Goal: Obtain resource: Obtain resource

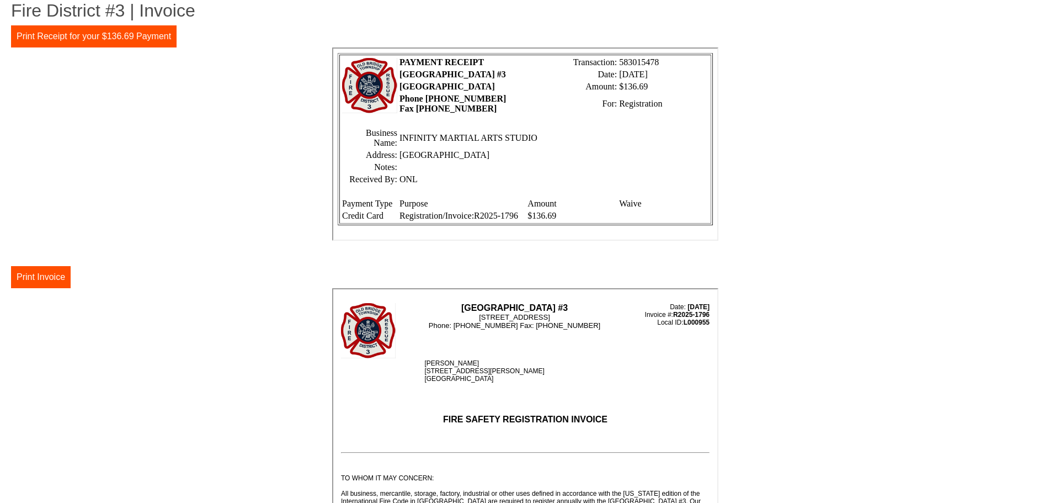
drag, startPoint x: 593, startPoint y: 189, endPoint x: 608, endPoint y: 183, distance: 15.9
click at [608, 183] on td "ONL" at bounding box center [552, 178] width 310 height 11
click at [888, 197] on center at bounding box center [525, 145] width 1028 height 196
click at [40, 275] on button "Print Invoice" at bounding box center [41, 277] width 60 height 22
click at [44, 280] on button "Print Invoice" at bounding box center [41, 277] width 60 height 22
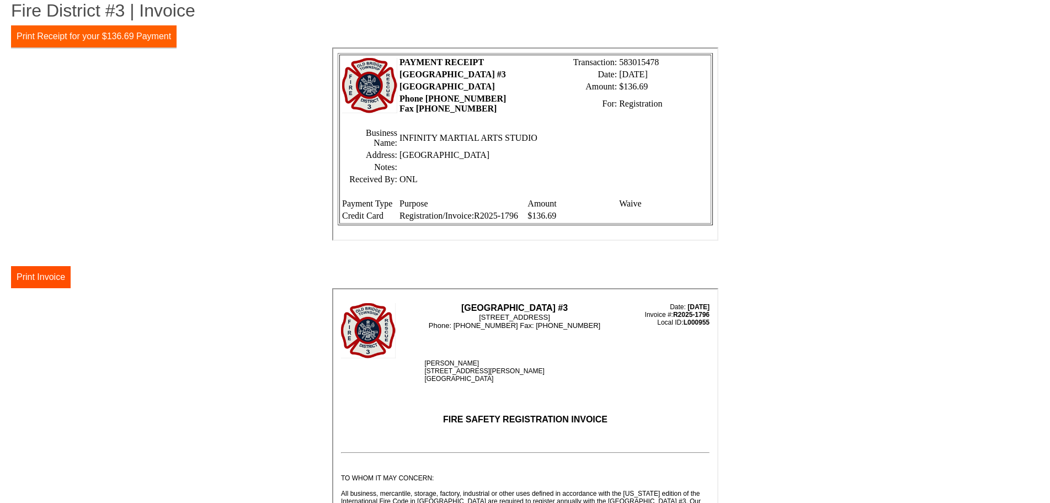
click at [132, 34] on button "Print Receipt for your $136.69 Payment" at bounding box center [94, 36] width 166 height 22
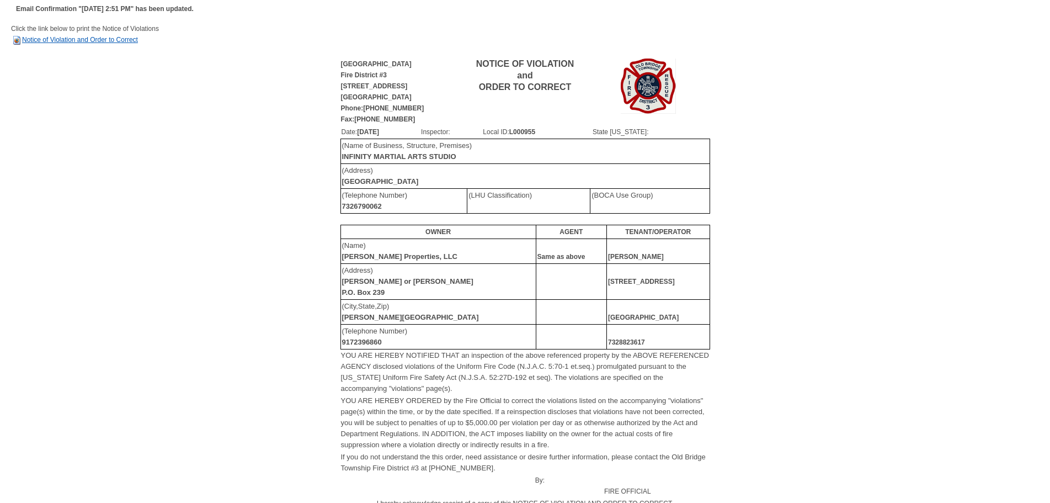
click at [89, 39] on link "Notice of Violation and Order to Correct" at bounding box center [74, 40] width 127 height 8
click at [119, 37] on link "Notice of Violation and Order to Correct" at bounding box center [74, 40] width 127 height 8
